Goal: Navigation & Orientation: Find specific page/section

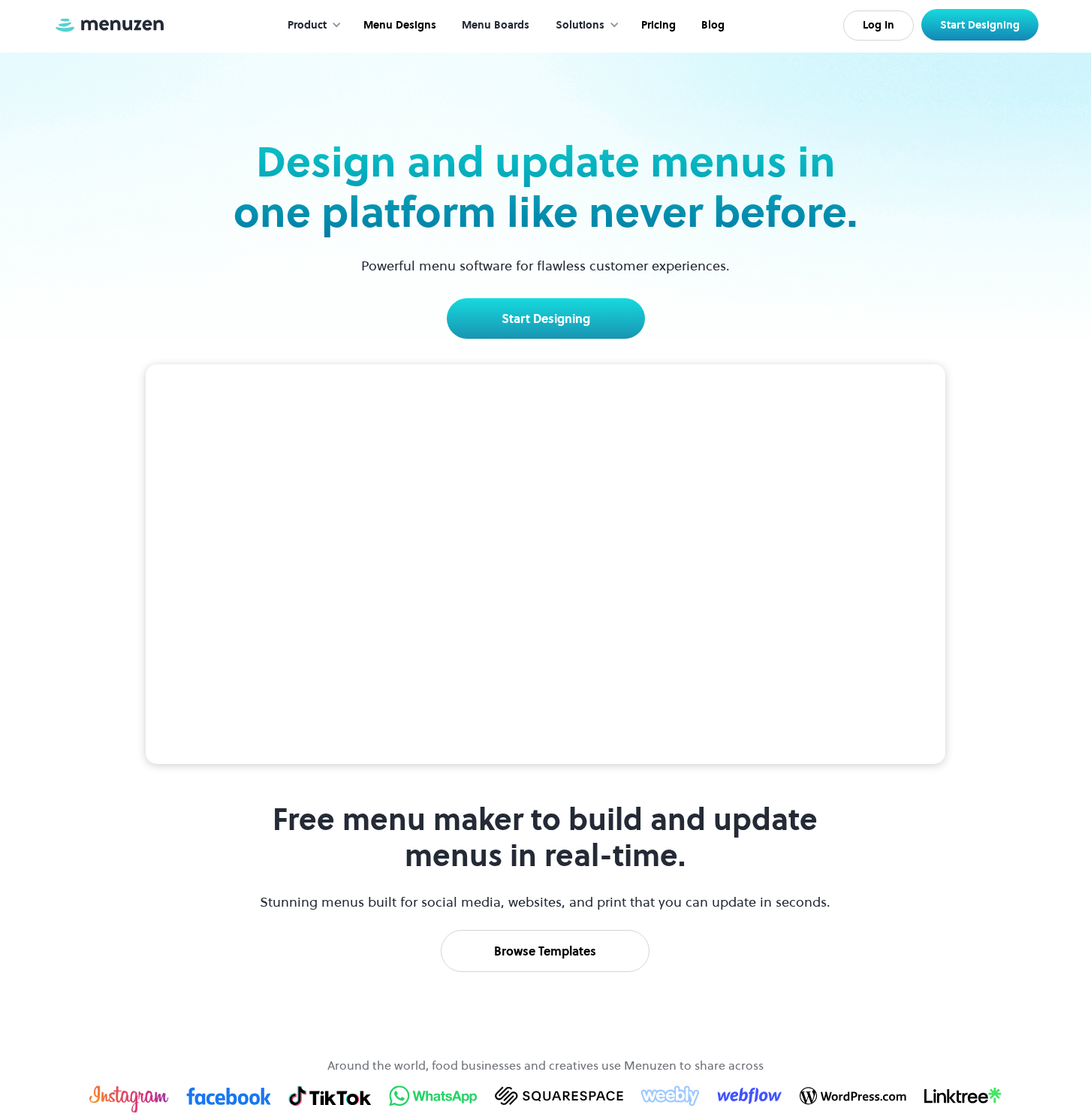
click at [486, 27] on link "Menu Boards" at bounding box center [494, 26] width 93 height 47
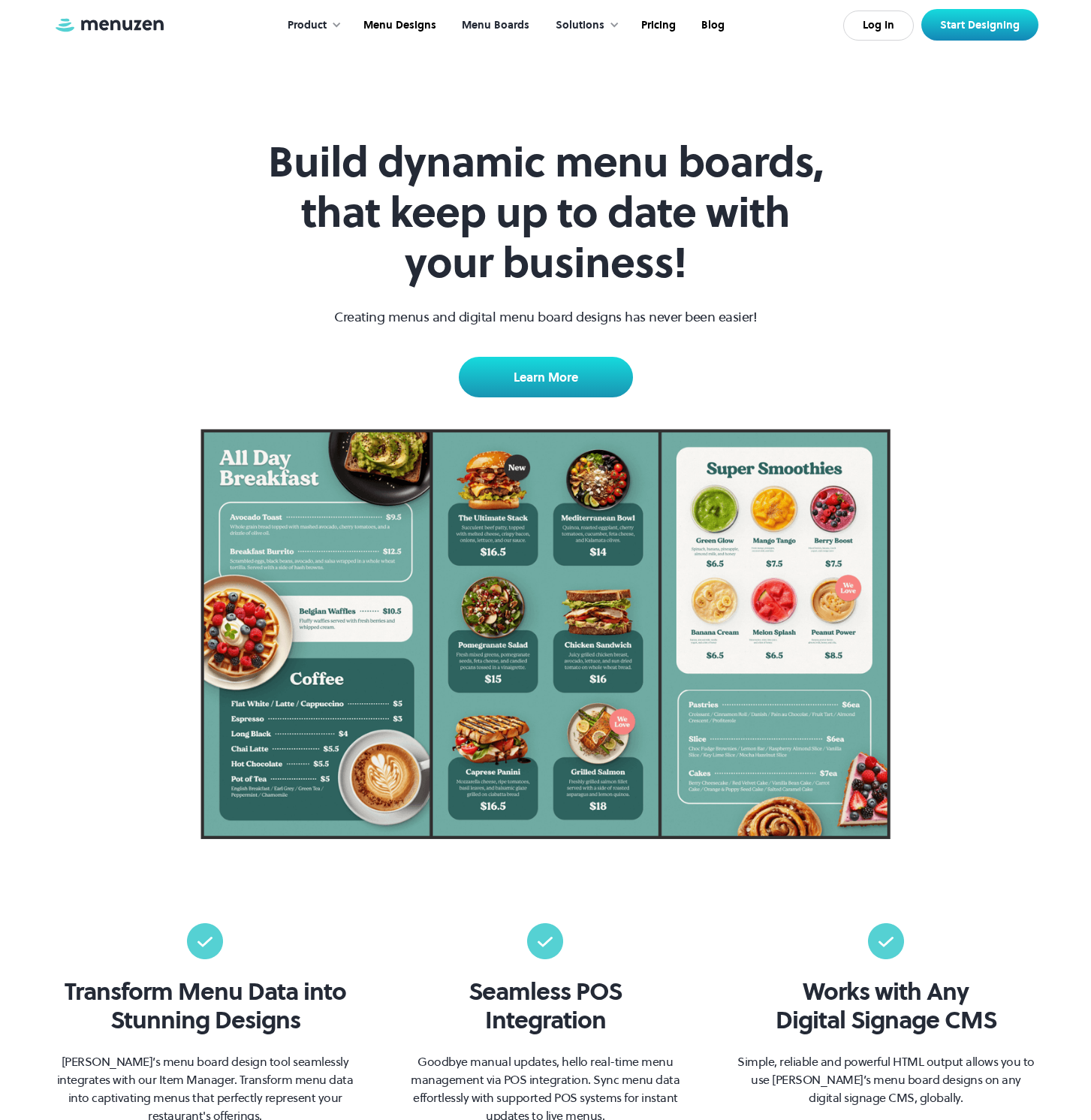
click at [570, 23] on div "Solutions" at bounding box center [580, 25] width 49 height 16
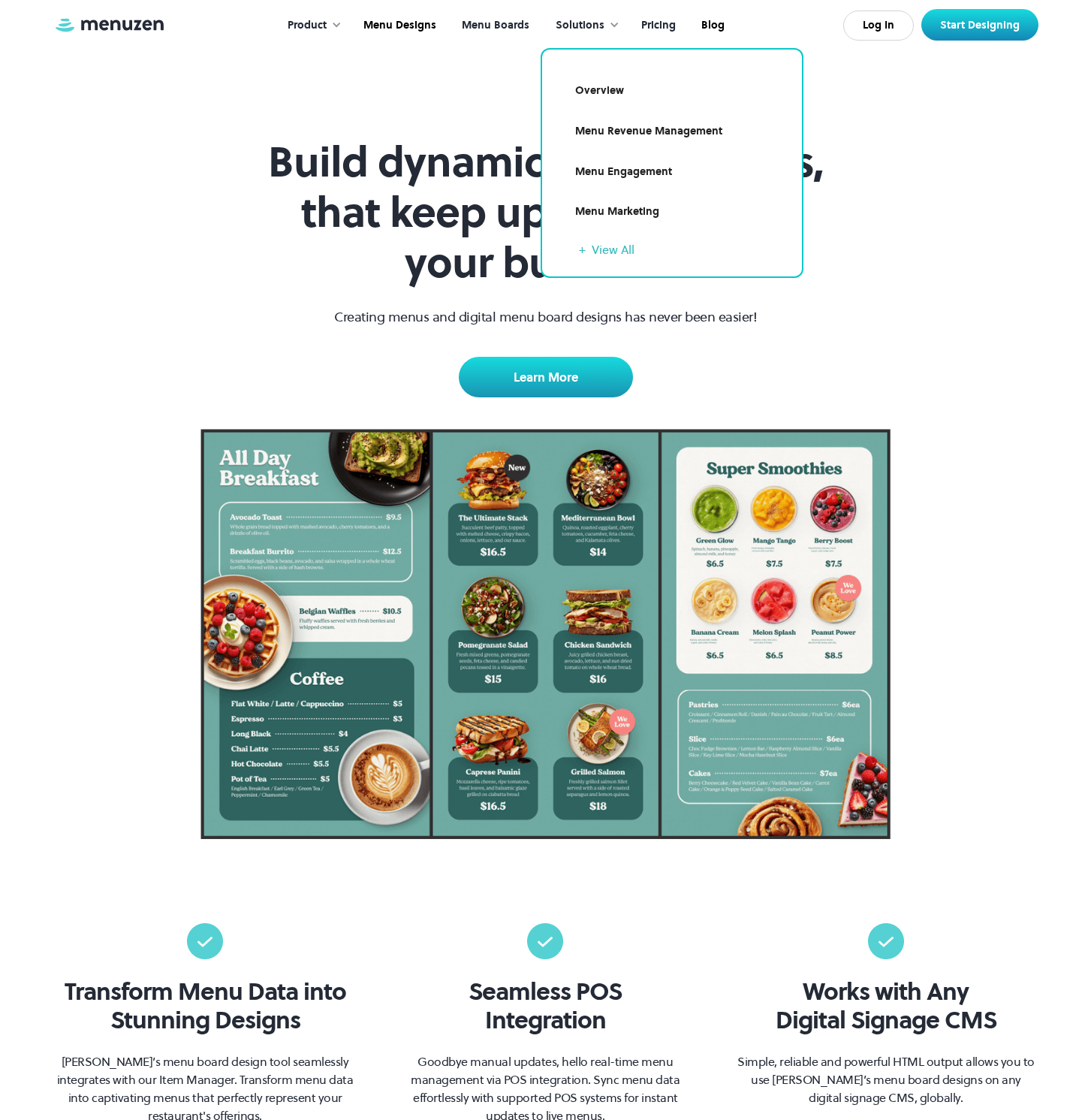
click at [661, 28] on link "Pricing" at bounding box center [657, 26] width 60 height 47
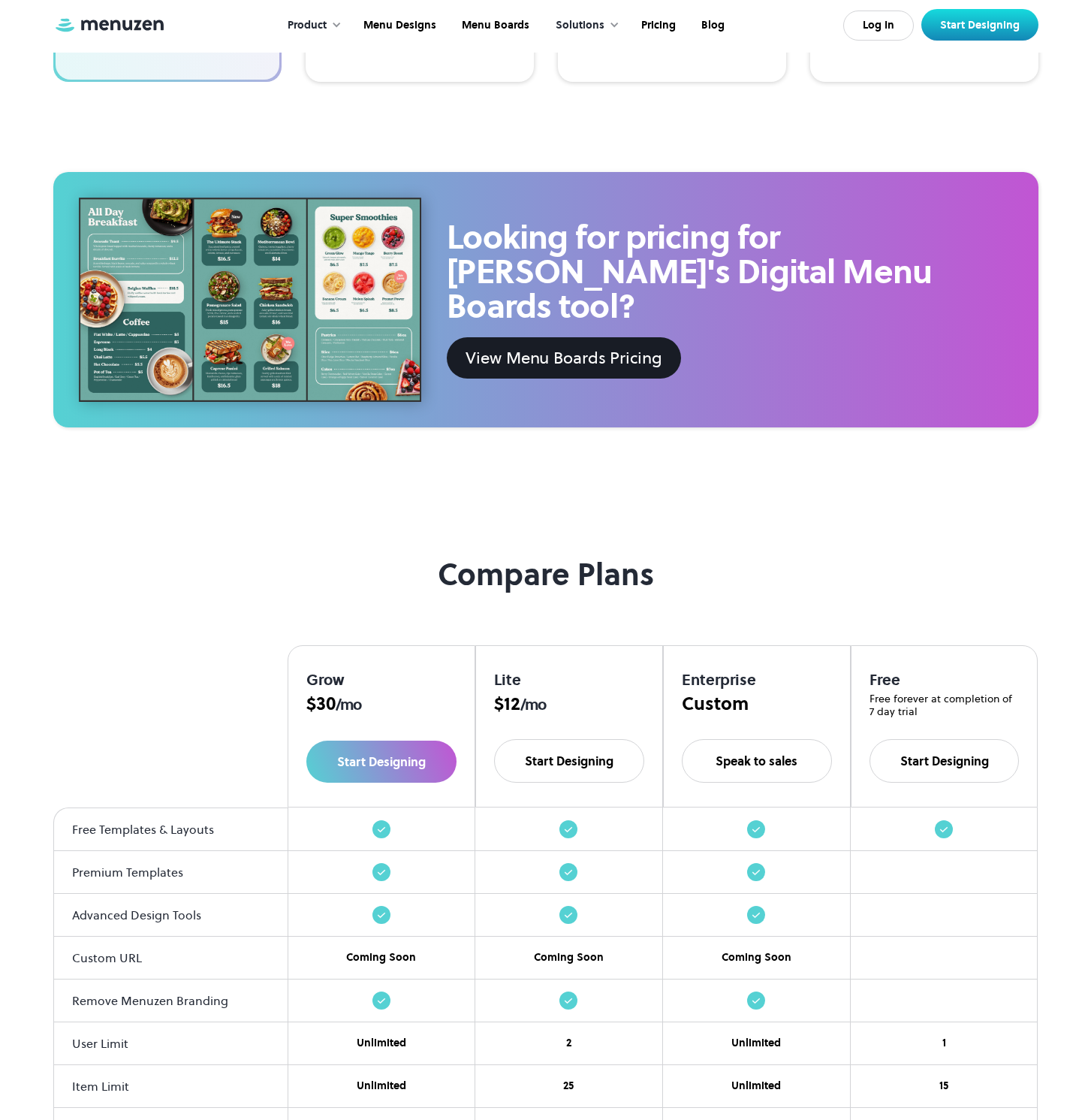
scroll to position [819, 0]
